Goal: Check status: Check status

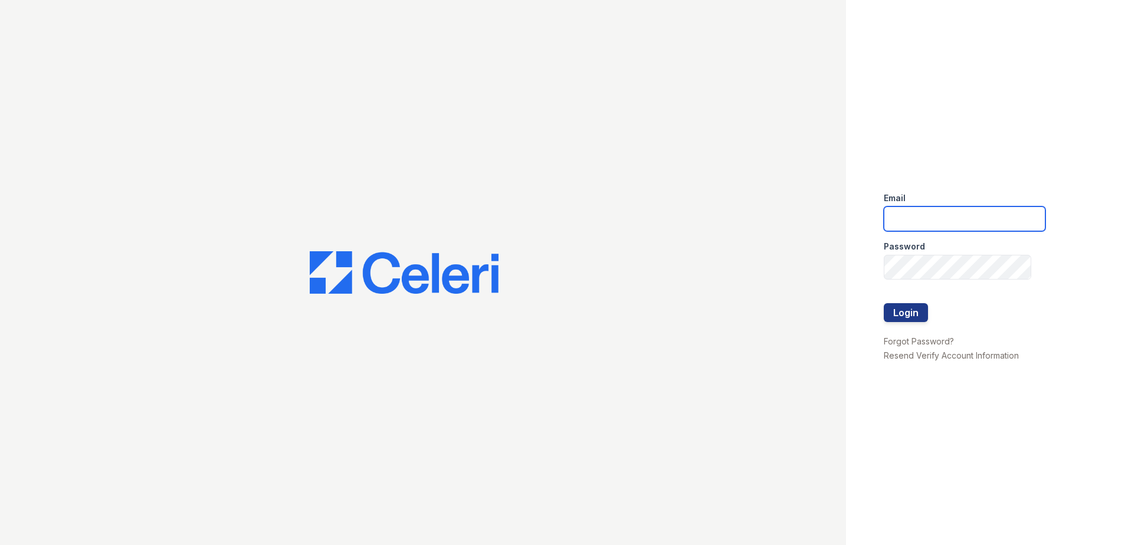
click at [899, 208] on input "email" at bounding box center [965, 218] width 162 height 25
type input "lawilliams@trinity-pm.com"
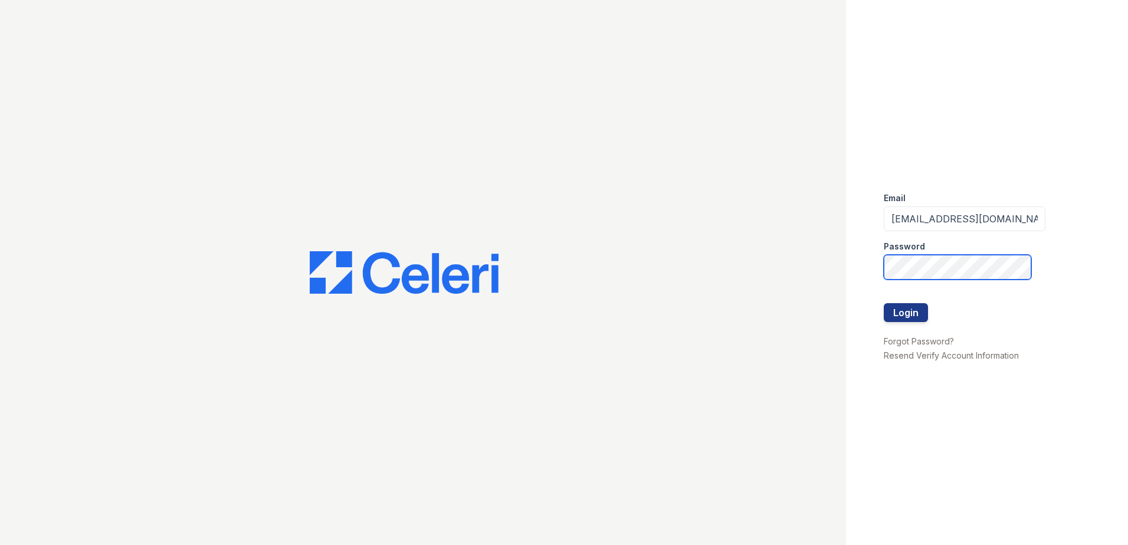
click at [884, 303] on button "Login" at bounding box center [906, 312] width 44 height 19
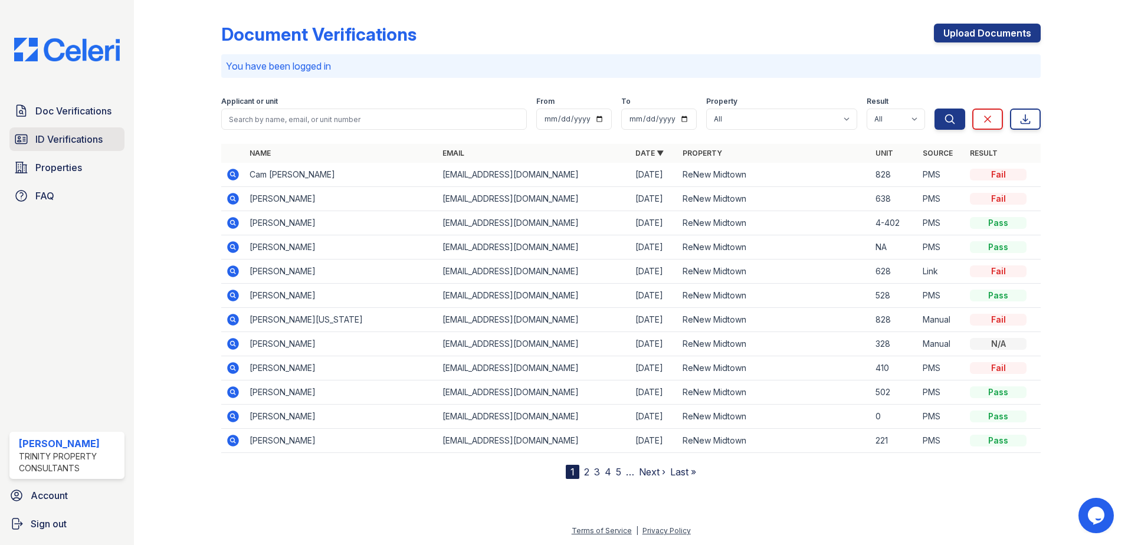
click at [64, 137] on span "ID Verifications" at bounding box center [68, 139] width 67 height 14
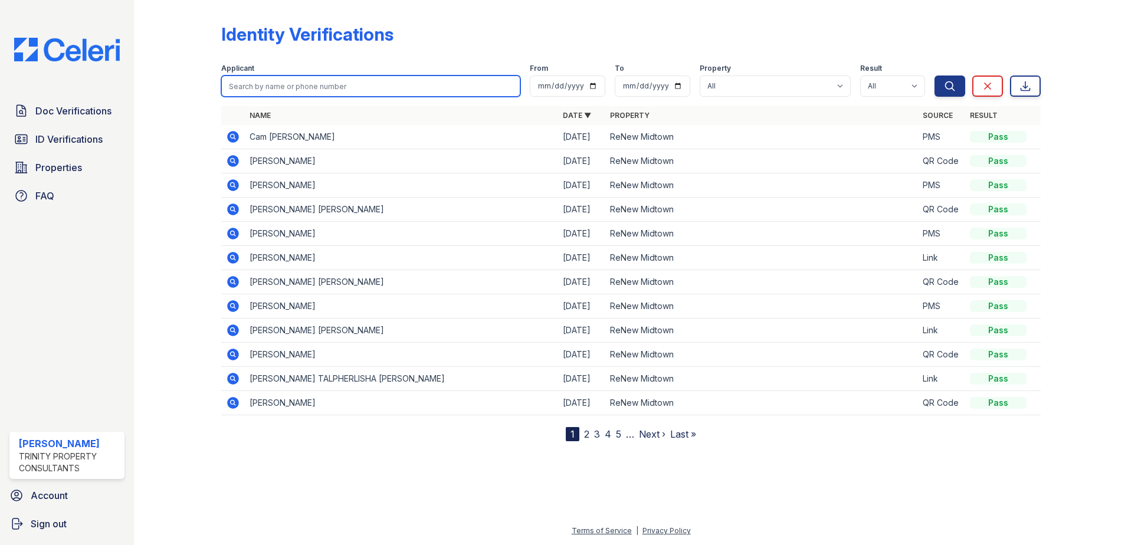
click at [255, 90] on input "search" at bounding box center [370, 85] width 299 height 21
type input "Darren"
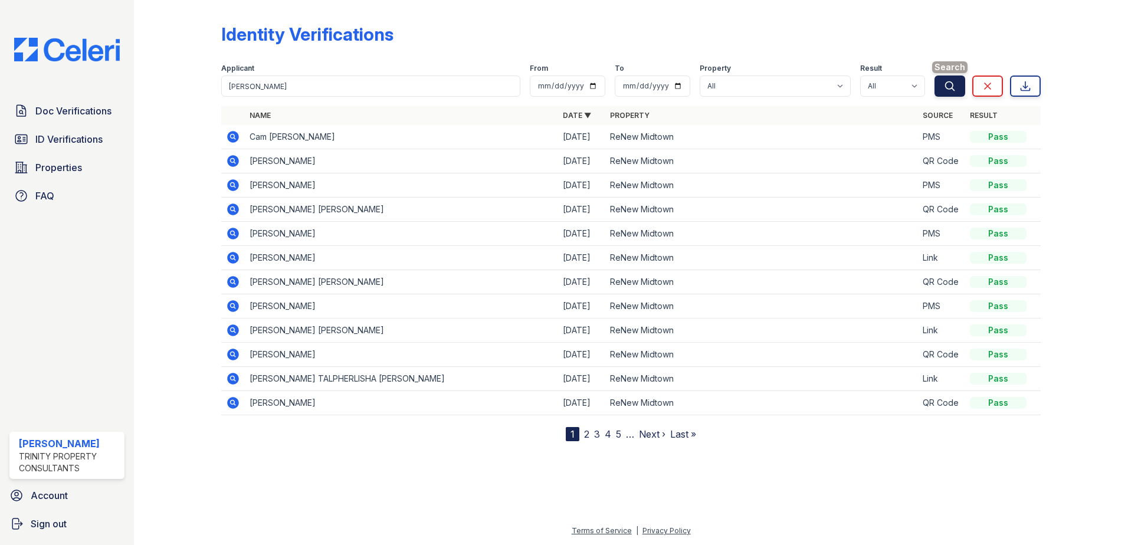
click at [938, 87] on button "Search" at bounding box center [949, 85] width 31 height 21
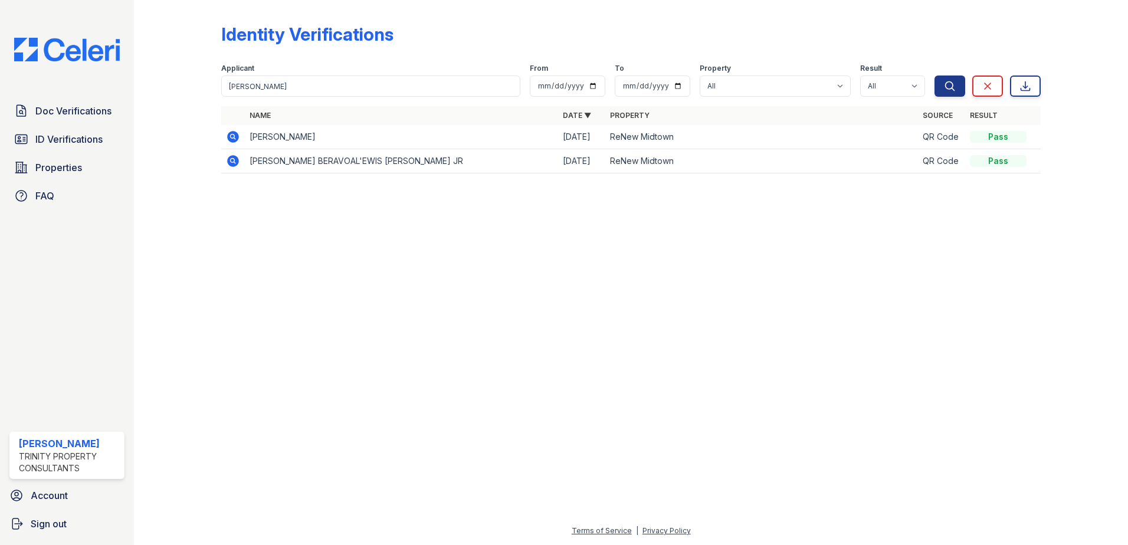
click at [229, 139] on icon at bounding box center [233, 137] width 12 height 12
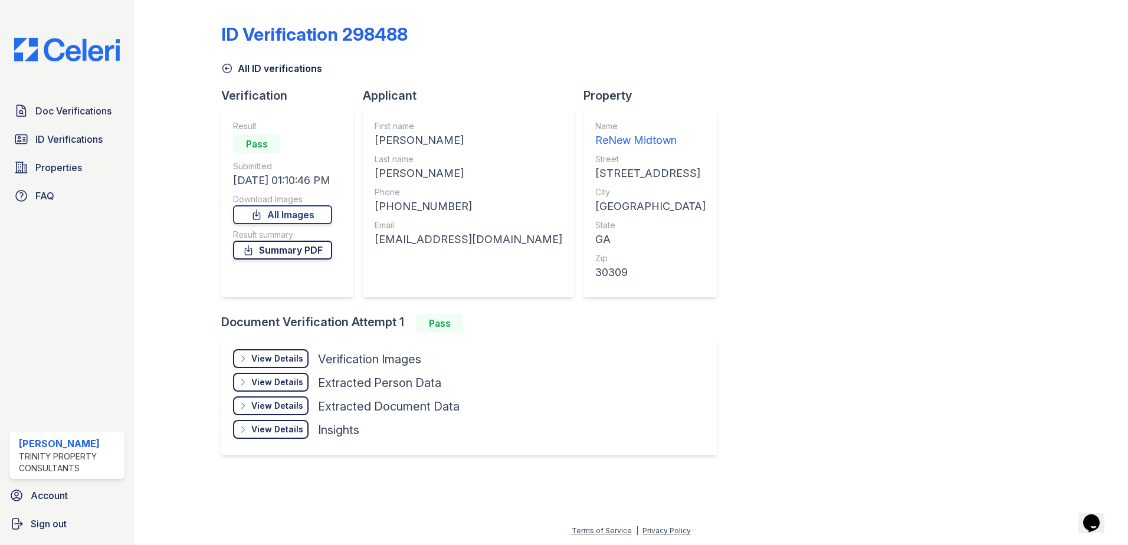
click at [285, 249] on link "Summary PDF" at bounding box center [282, 250] width 99 height 19
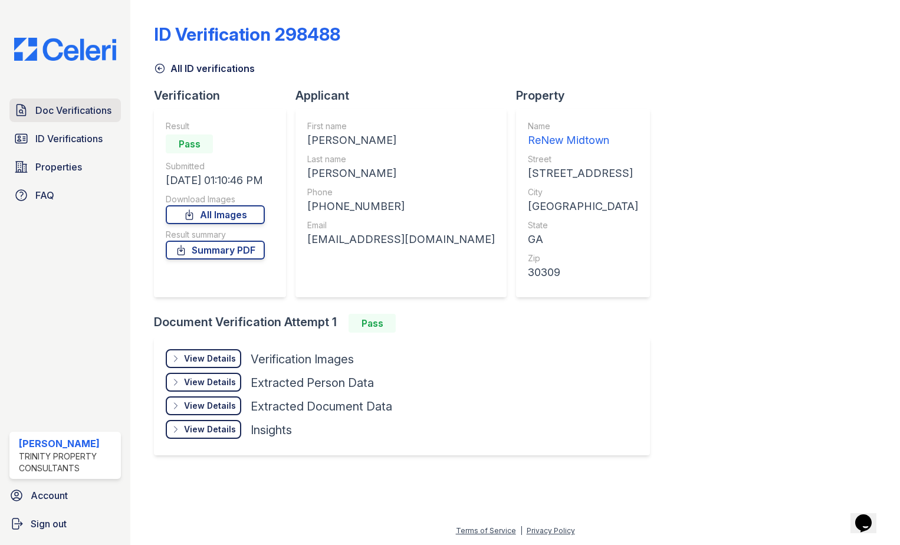
click at [60, 120] on link "Doc Verifications" at bounding box center [64, 111] width 111 height 24
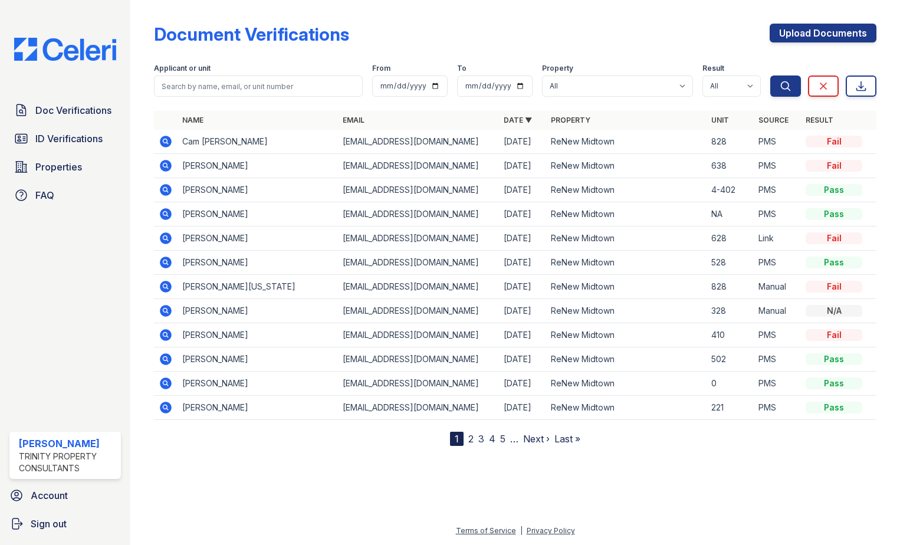
click at [165, 308] on icon at bounding box center [166, 311] width 14 height 14
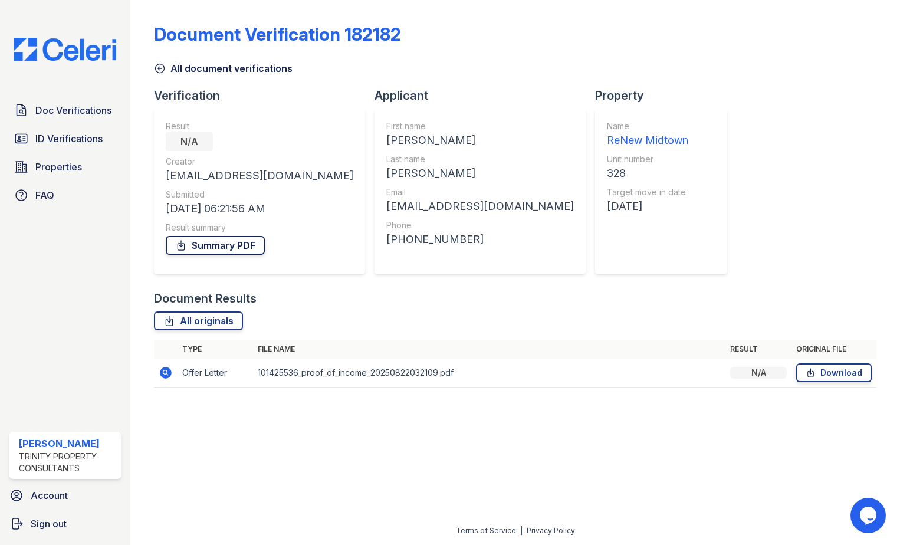
click at [221, 251] on link "Summary PDF" at bounding box center [215, 245] width 99 height 19
click at [57, 113] on span "Doc Verifications" at bounding box center [73, 110] width 76 height 14
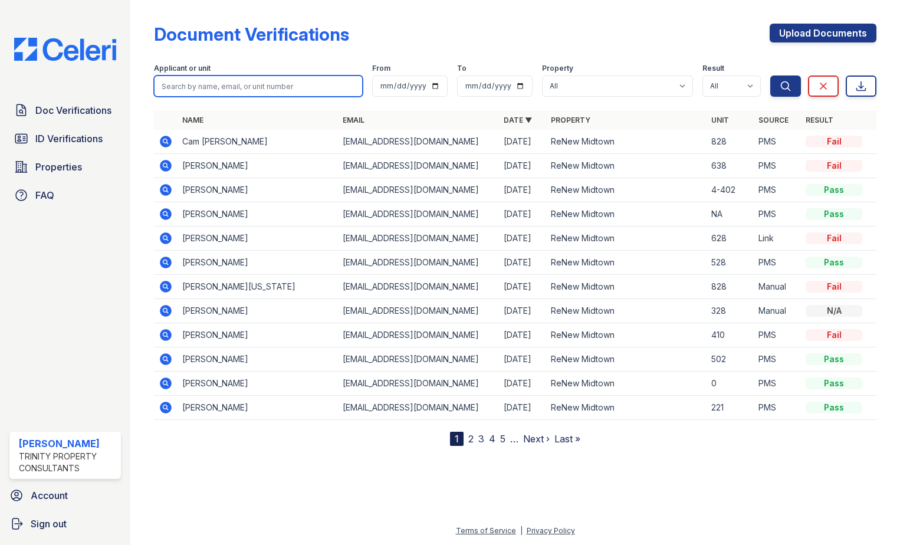
click at [242, 87] on input "search" at bounding box center [258, 85] width 209 height 21
click at [165, 337] on icon at bounding box center [166, 335] width 12 height 12
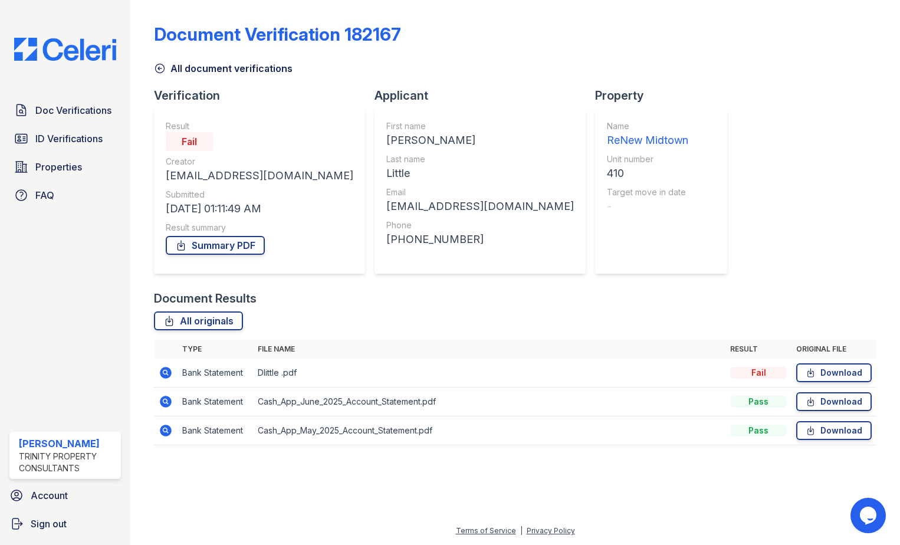
click at [168, 372] on icon at bounding box center [166, 373] width 14 height 14
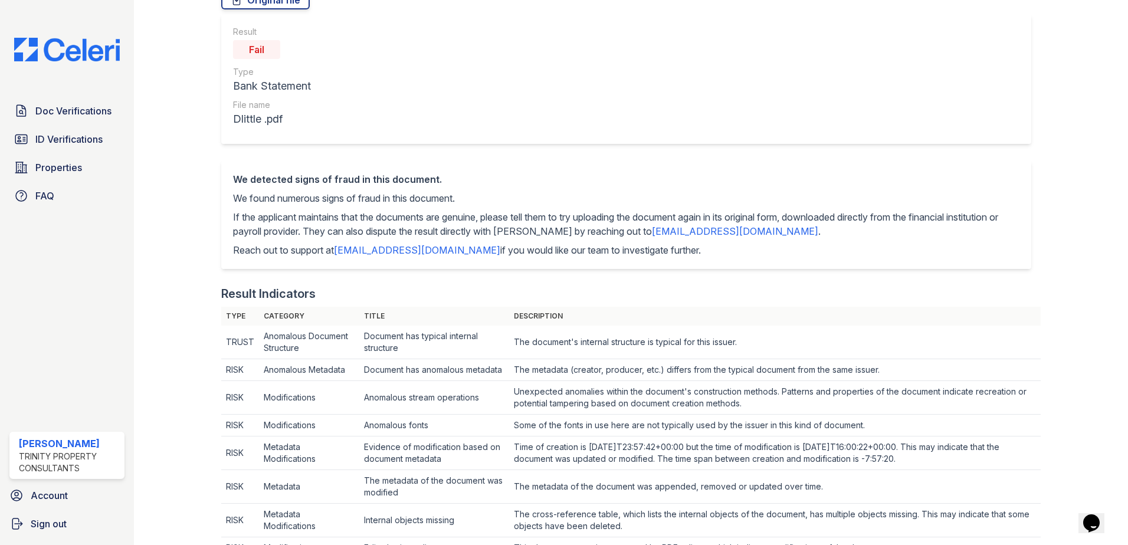
scroll to position [236, 0]
